Goal: Information Seeking & Learning: Learn about a topic

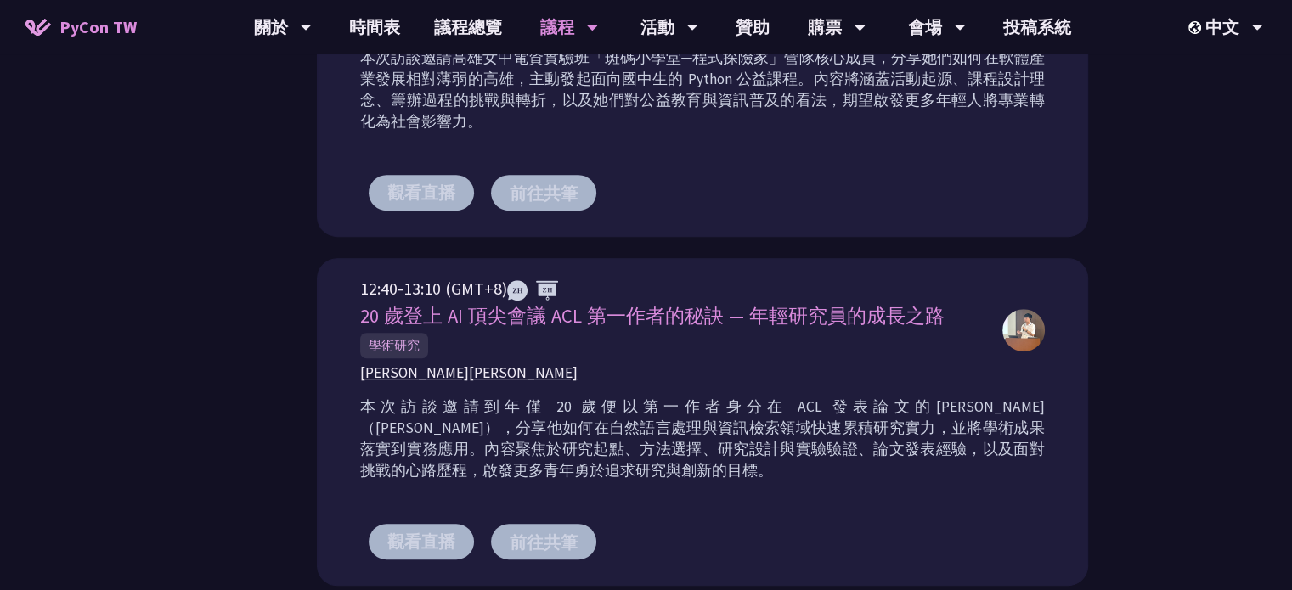
scroll to position [510, 0]
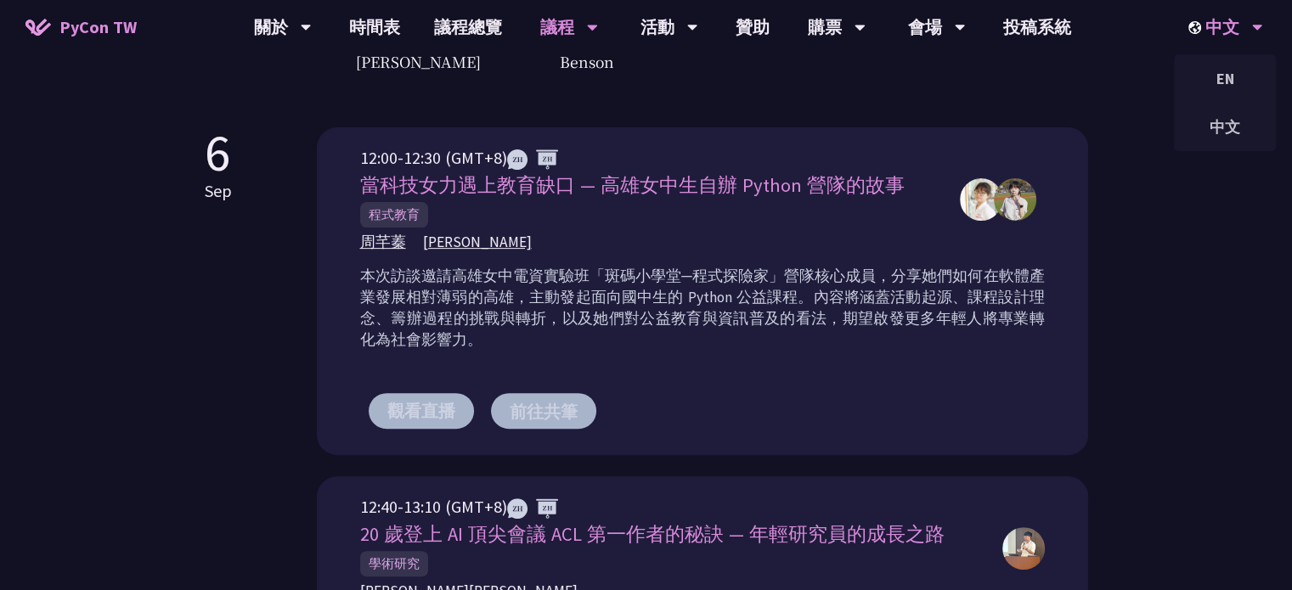
click at [1217, 27] on div "中文" at bounding box center [1226, 27] width 75 height 54
click at [1227, 78] on div "EN" at bounding box center [1225, 79] width 102 height 40
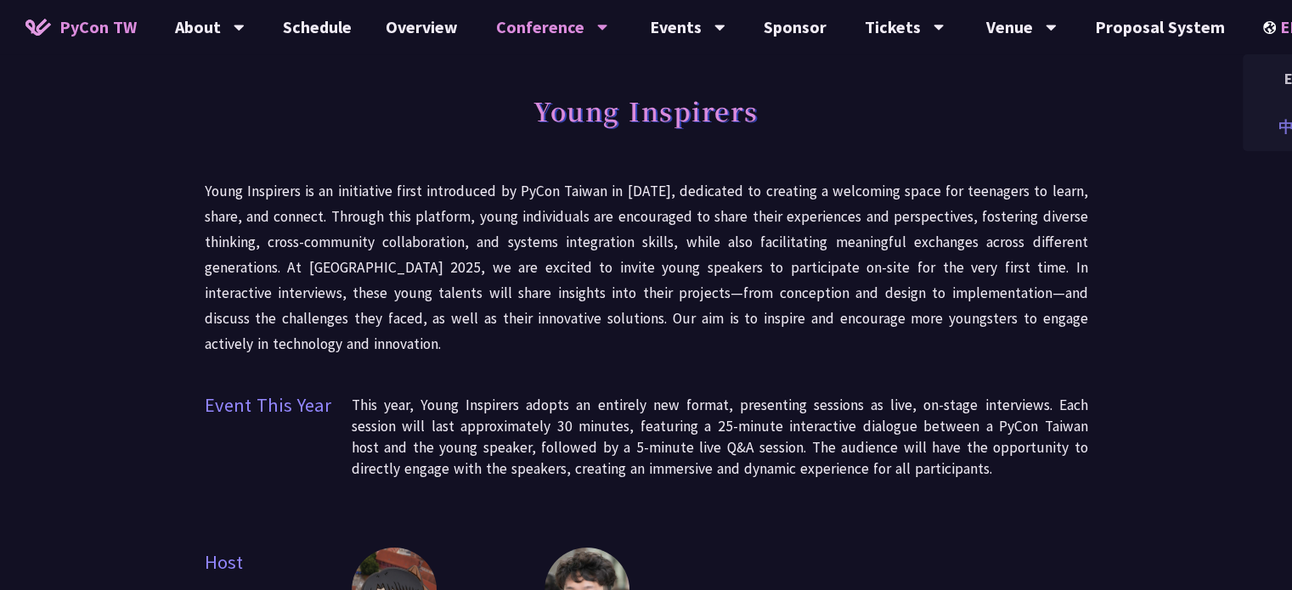
click at [1268, 127] on div "中文" at bounding box center [1294, 127] width 102 height 40
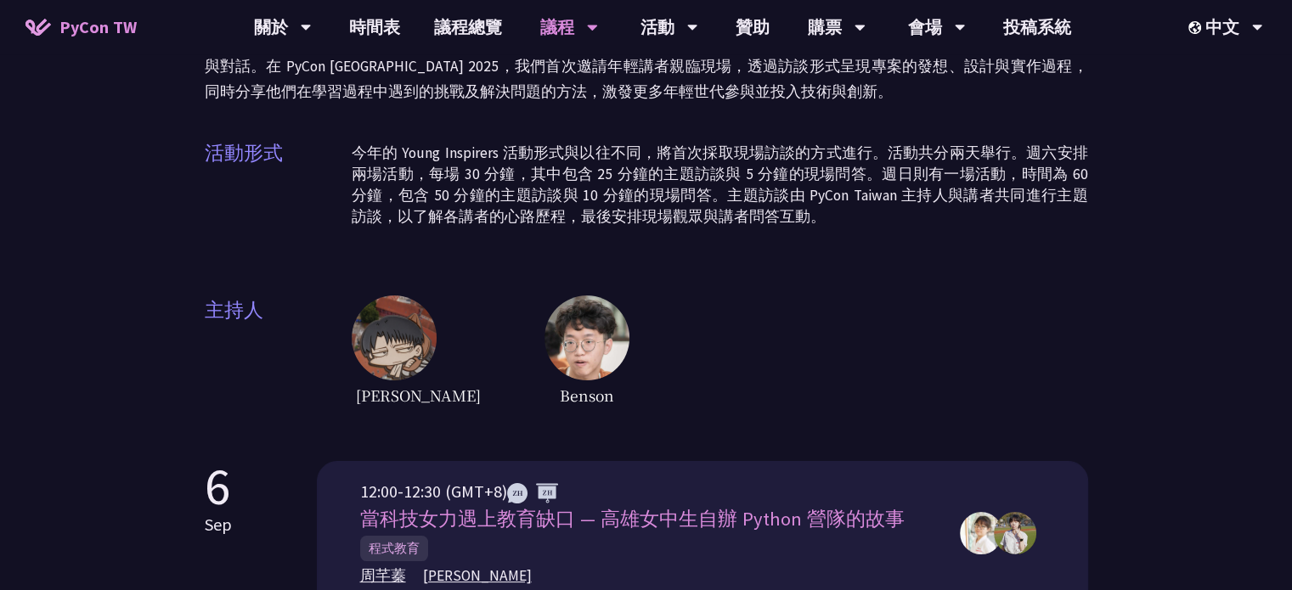
scroll to position [170, 0]
